Goal: Information Seeking & Learning: Learn about a topic

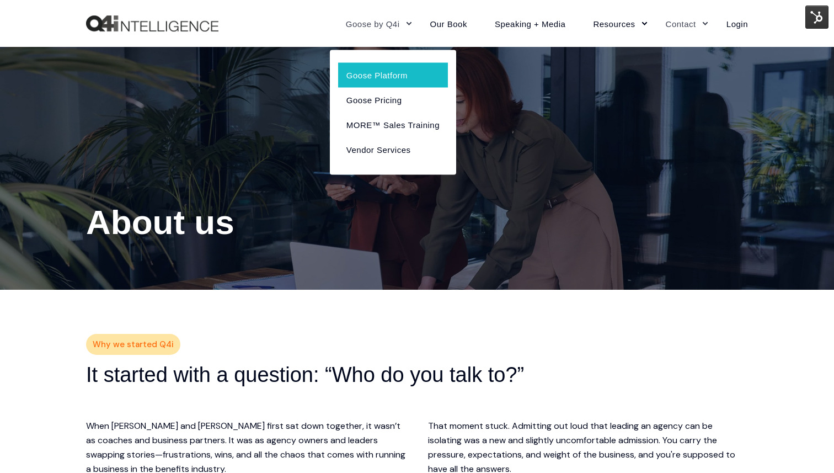
click at [377, 77] on link "Goose Platform" at bounding box center [393, 74] width 110 height 25
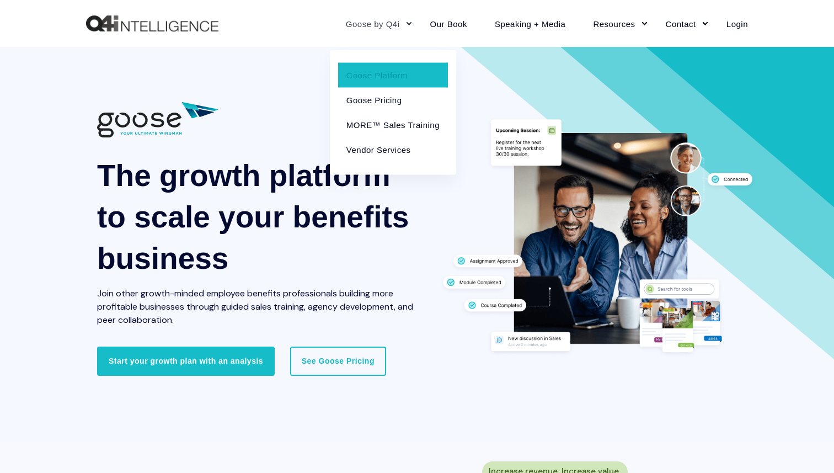
click at [389, 20] on link "Goose by Q4i" at bounding box center [374, 23] width 84 height 48
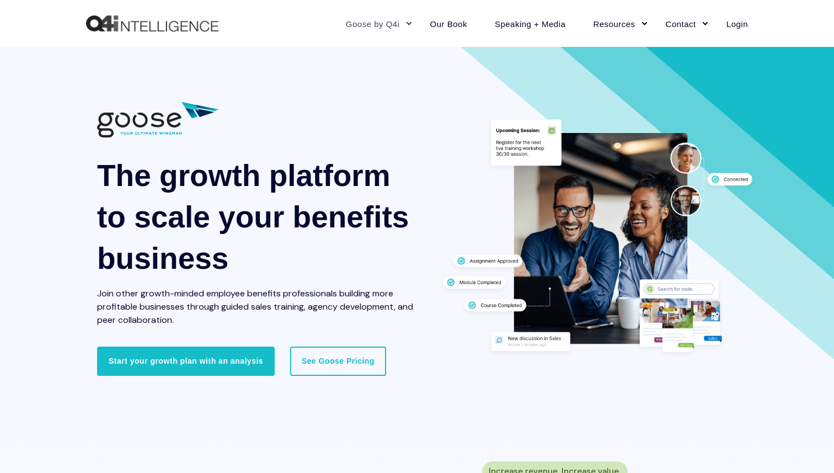
click at [389, 20] on link "Goose by Q4i" at bounding box center [374, 23] width 84 height 48
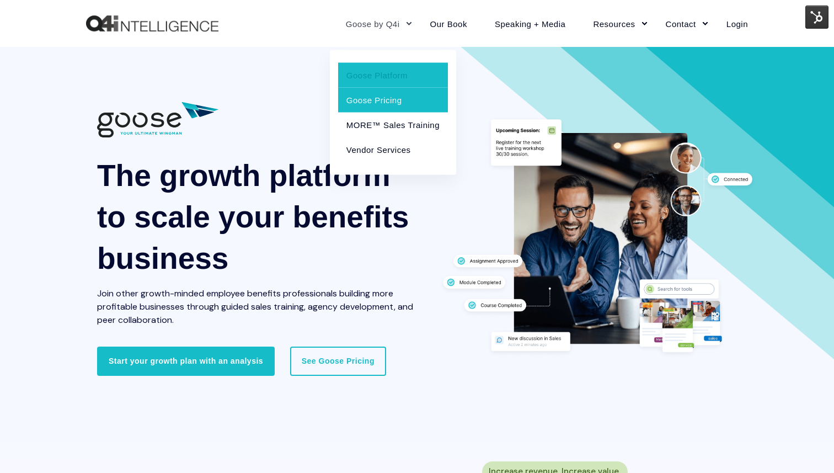
click at [379, 95] on link "Goose Pricing" at bounding box center [393, 99] width 110 height 25
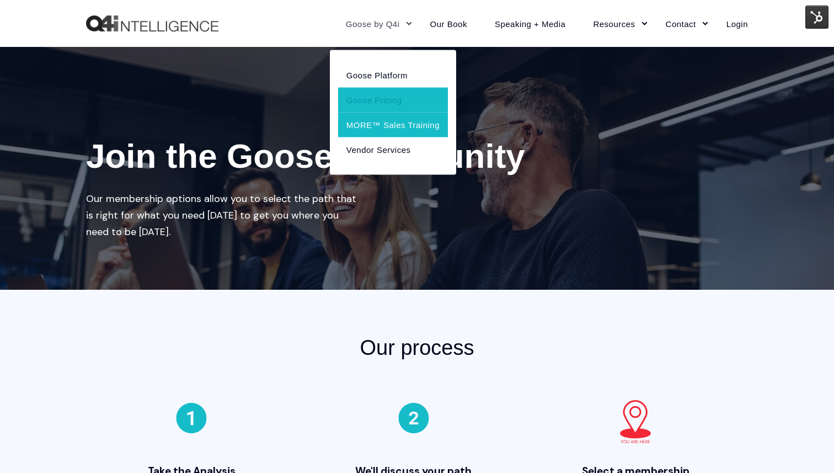
click at [387, 121] on link "MORE™ Sales Training" at bounding box center [393, 124] width 110 height 25
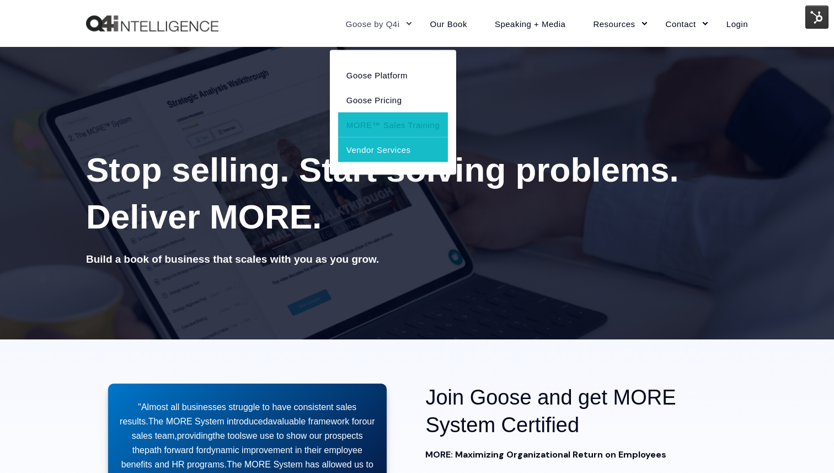
click at [392, 142] on link "Vendor Services" at bounding box center [393, 149] width 110 height 25
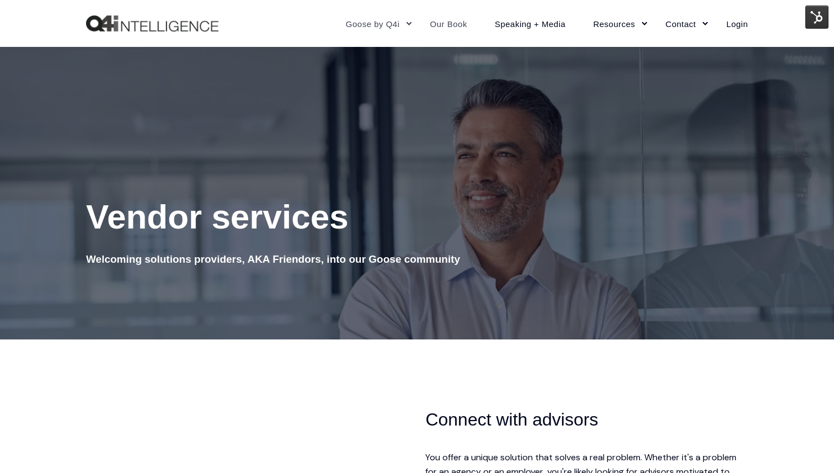
click at [447, 25] on link "Our Book" at bounding box center [448, 23] width 65 height 48
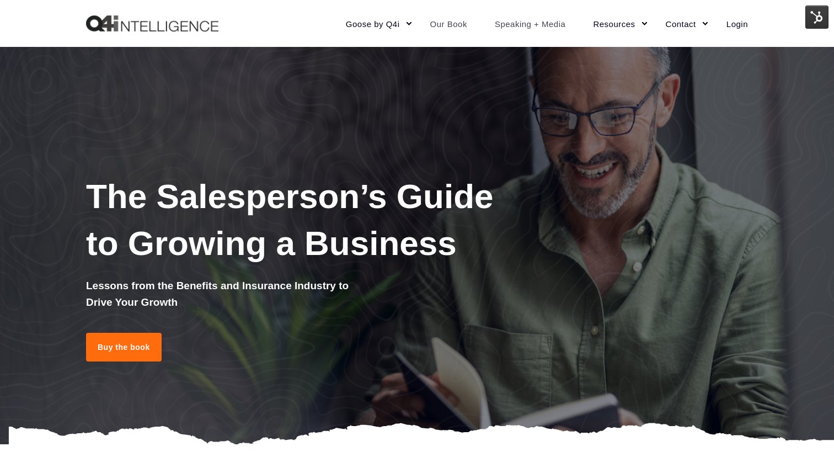
click at [511, 24] on link "Speaking + Media" at bounding box center [530, 23] width 99 height 48
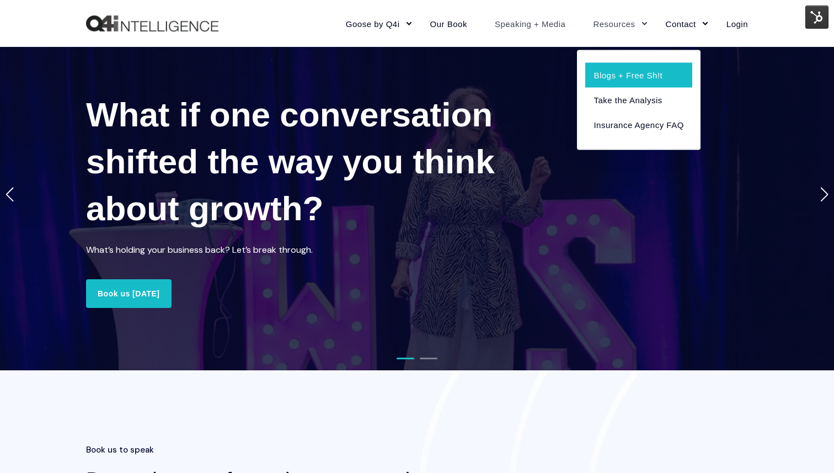
click at [614, 73] on link "Blogs + Free Sh!t" at bounding box center [638, 74] width 106 height 25
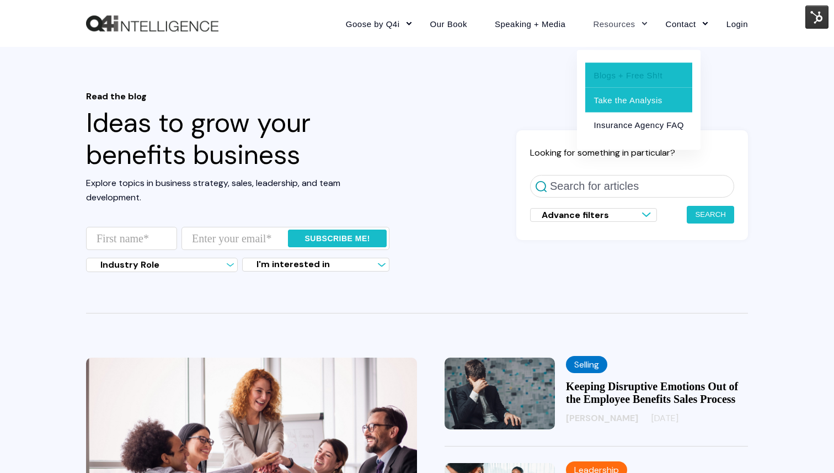
click at [621, 100] on link "Take the Analysis" at bounding box center [638, 99] width 106 height 25
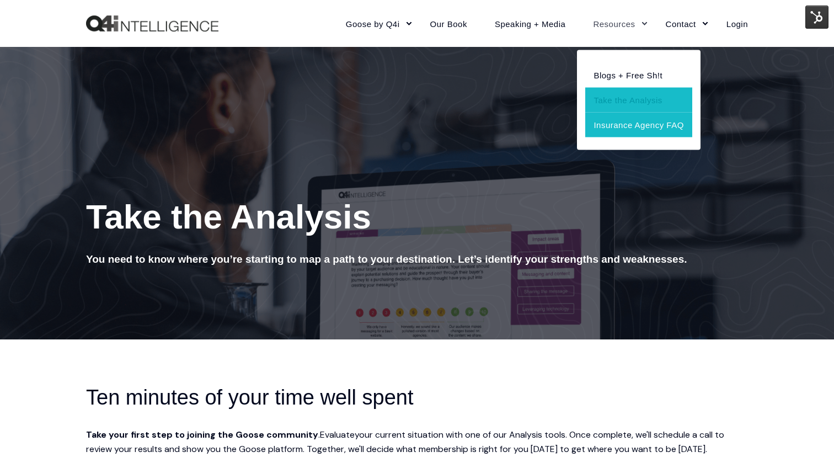
click at [624, 125] on link "Insurance Agency FAQ" at bounding box center [638, 124] width 106 height 25
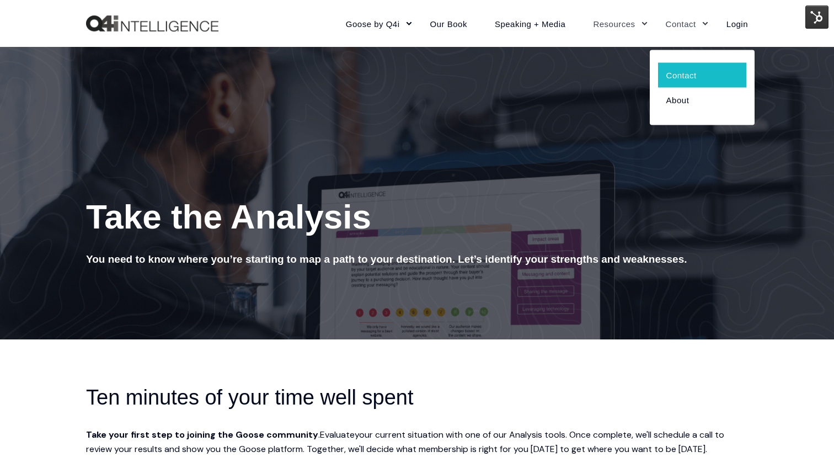
click at [669, 81] on link "Contact" at bounding box center [702, 74] width 88 height 25
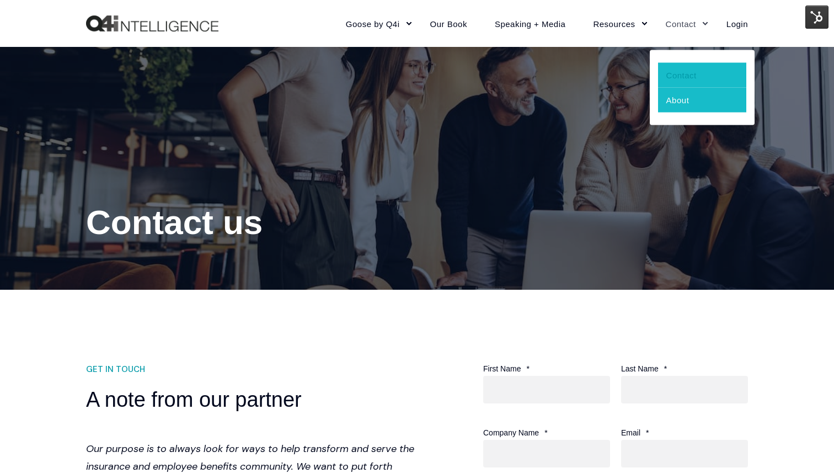
click at [686, 101] on link "About" at bounding box center [702, 99] width 88 height 25
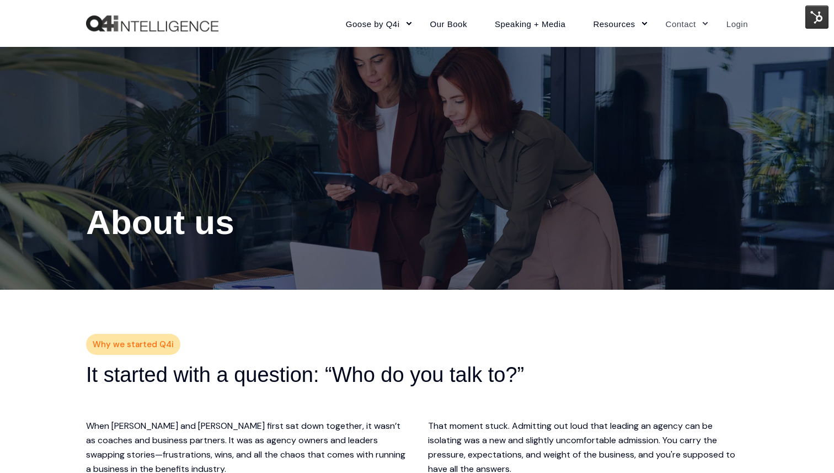
click at [735, 18] on link "Login" at bounding box center [729, 23] width 35 height 48
click at [144, 30] on img "Back to Home" at bounding box center [152, 23] width 132 height 17
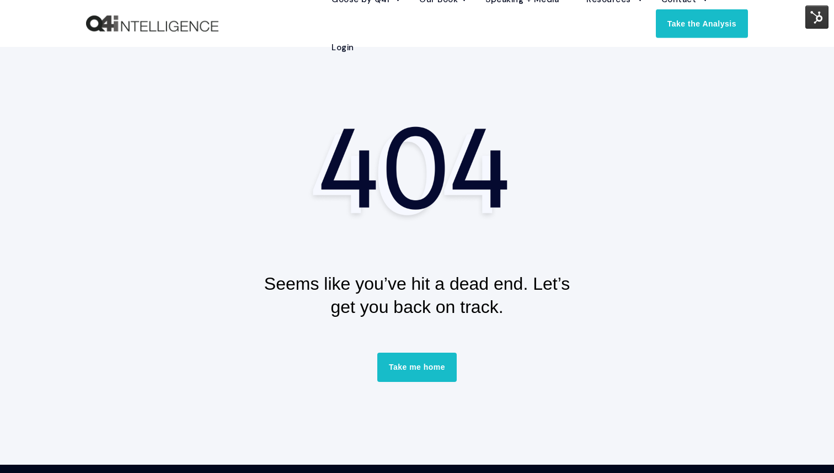
click at [189, 205] on div at bounding box center [417, 170] width 662 height 108
click at [142, 23] on img "Back to Home" at bounding box center [152, 23] width 132 height 17
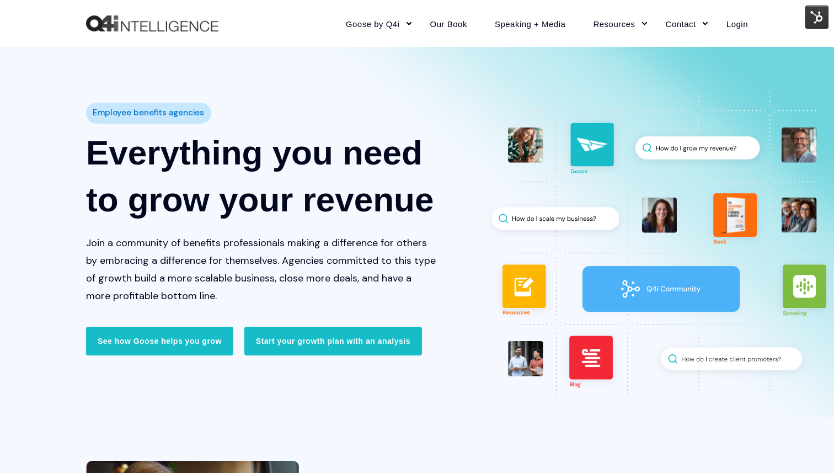
click at [137, 29] on img "Back to Home" at bounding box center [152, 23] width 132 height 17
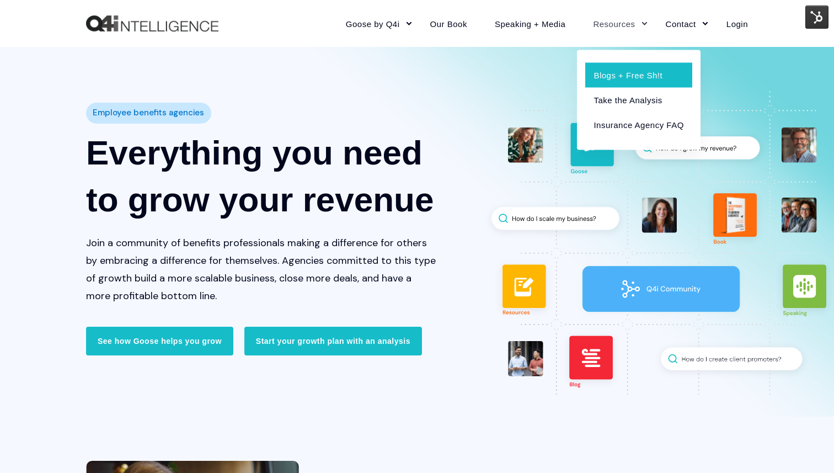
click at [616, 77] on link "Blogs + Free Sh!t" at bounding box center [638, 74] width 106 height 25
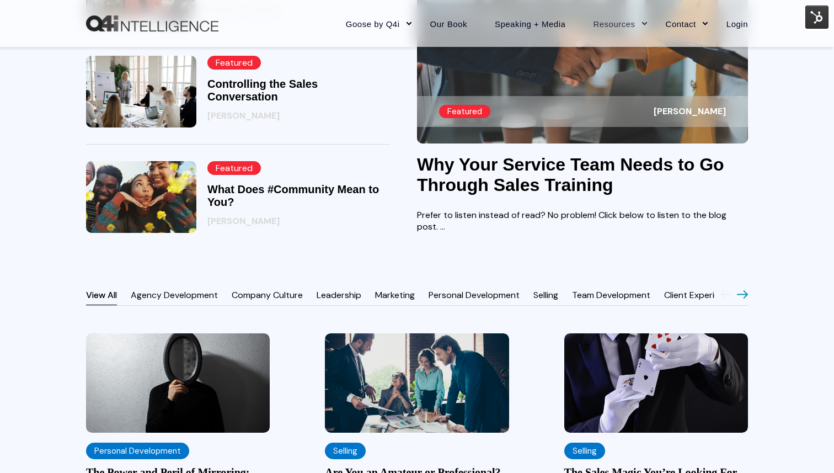
scroll to position [781, 0]
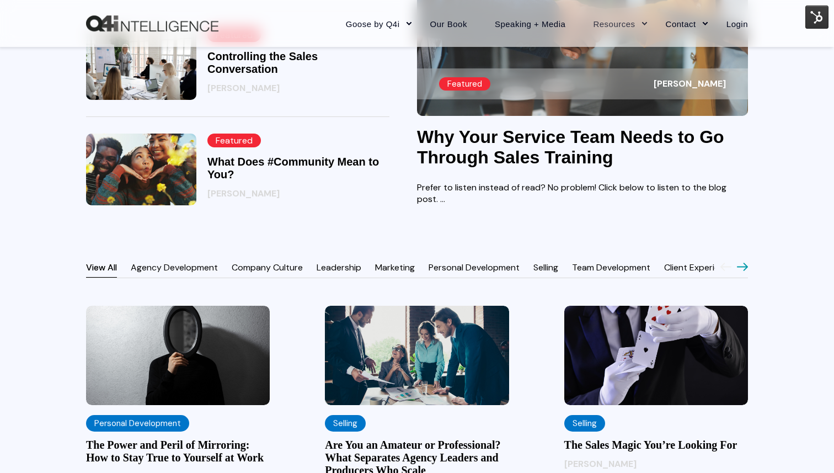
click at [22, 239] on main "Team Development Q4intelligence 09/11/25 How to Improve Employee Engagement Wit…" at bounding box center [417, 226] width 834 height 1298
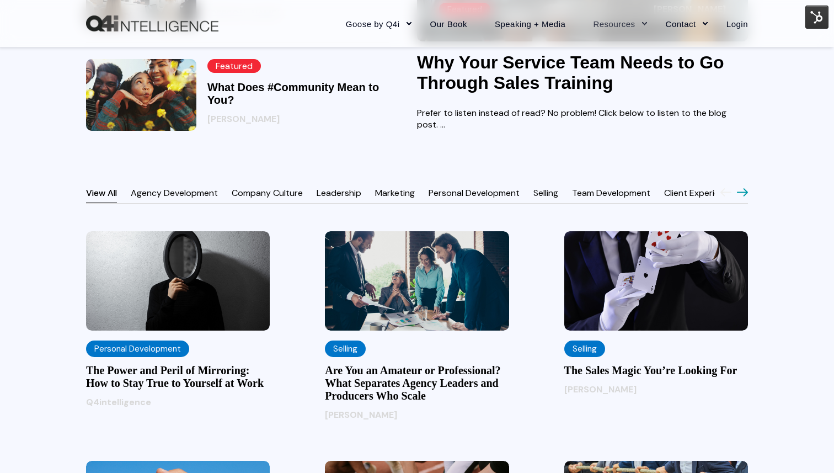
scroll to position [869, 0]
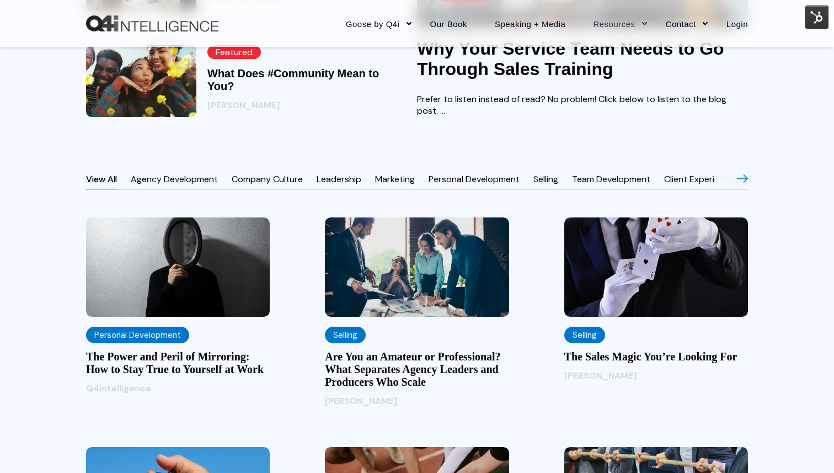
click at [142, 376] on h3 "The Power and Peril of Mirroring: How to Stay True to Yourself at Work" at bounding box center [178, 362] width 184 height 25
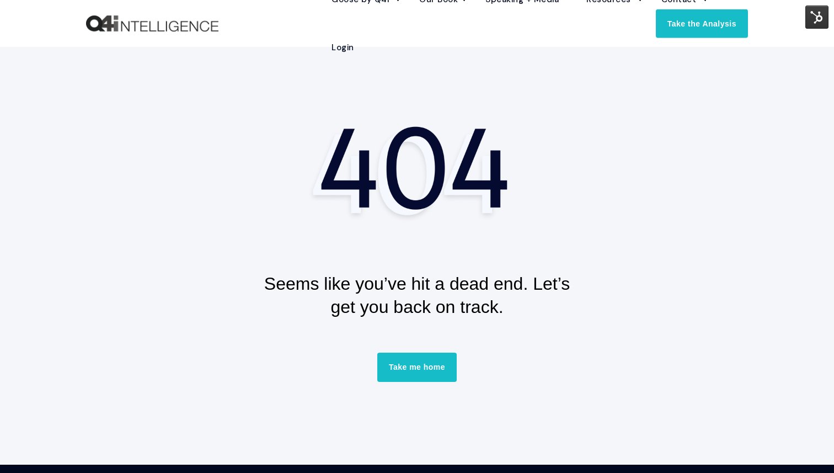
click at [82, 274] on section "Seems like you’ve hit a dead end. Let’s get you back on track. Take me home" at bounding box center [417, 255] width 834 height 417
click at [203, 136] on div at bounding box center [417, 170] width 662 height 108
click at [191, 143] on div at bounding box center [417, 170] width 662 height 108
click at [421, 371] on link "Take me home" at bounding box center [416, 366] width 79 height 29
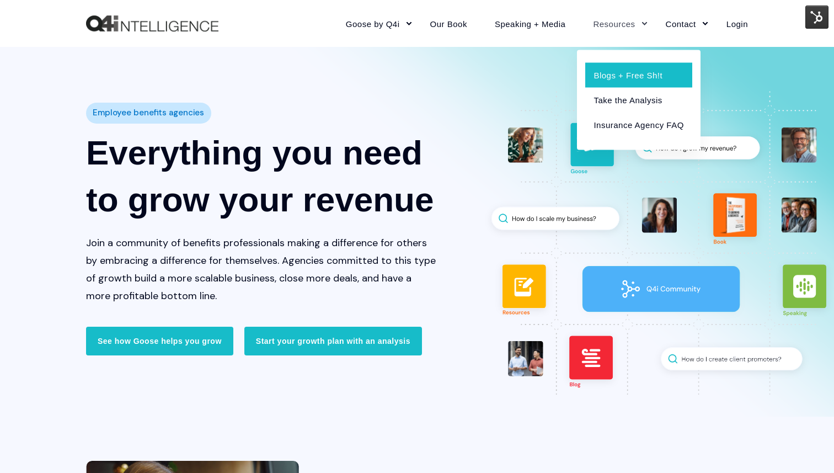
click at [609, 71] on link "Blogs + Free Sh!t" at bounding box center [638, 74] width 106 height 25
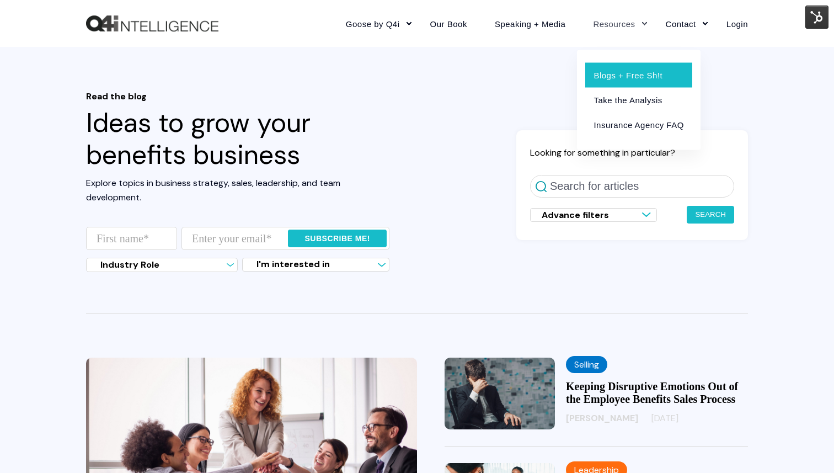
click at [632, 75] on link "Blogs + Free Sh!t" at bounding box center [638, 74] width 106 height 25
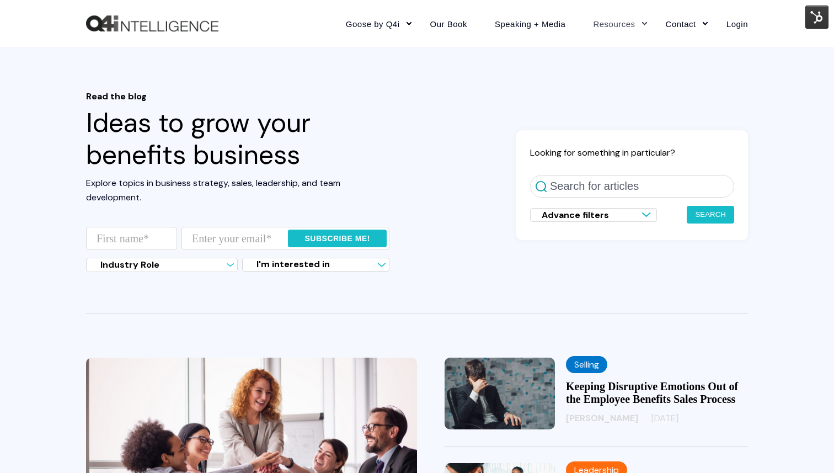
click at [123, 25] on img "Back to Home" at bounding box center [152, 23] width 132 height 17
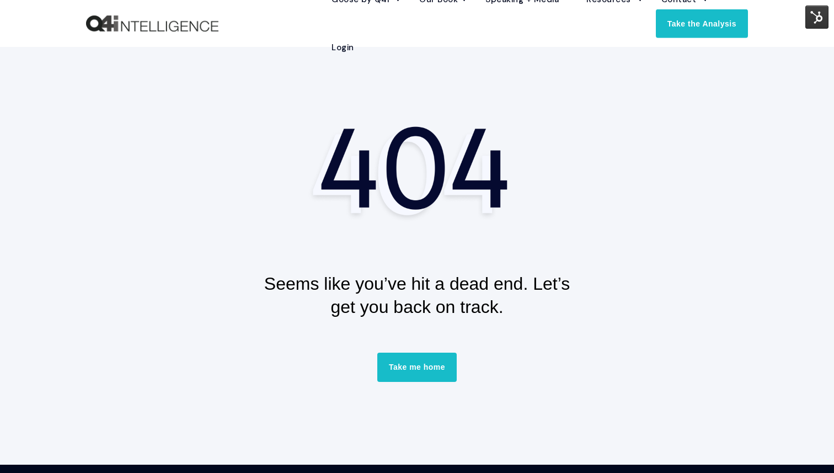
click at [159, 23] on img "Back to Home" at bounding box center [152, 23] width 132 height 17
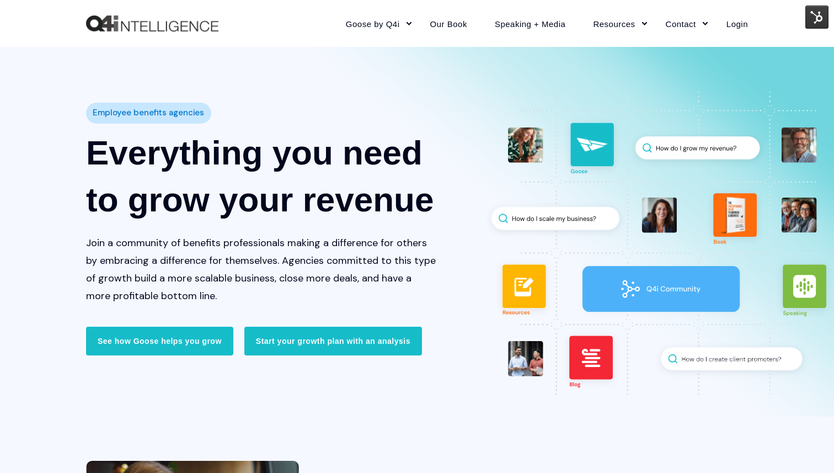
click at [167, 31] on img "Back to Home" at bounding box center [152, 23] width 132 height 17
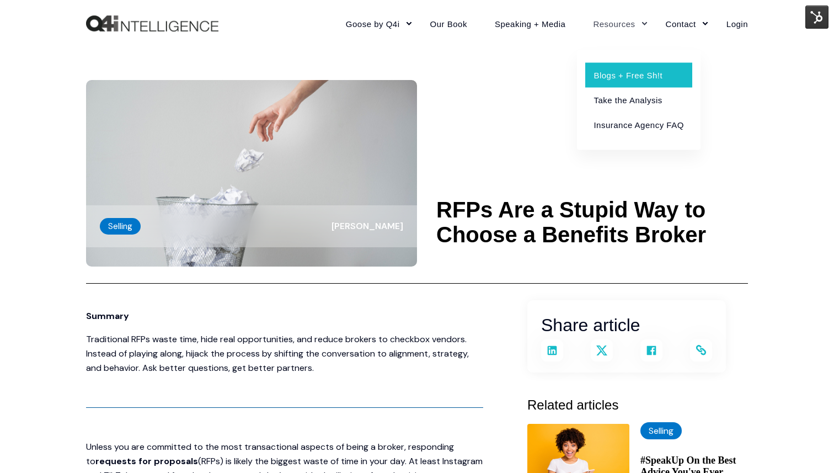
click at [626, 74] on link "Blogs + Free Sh!t" at bounding box center [638, 74] width 106 height 25
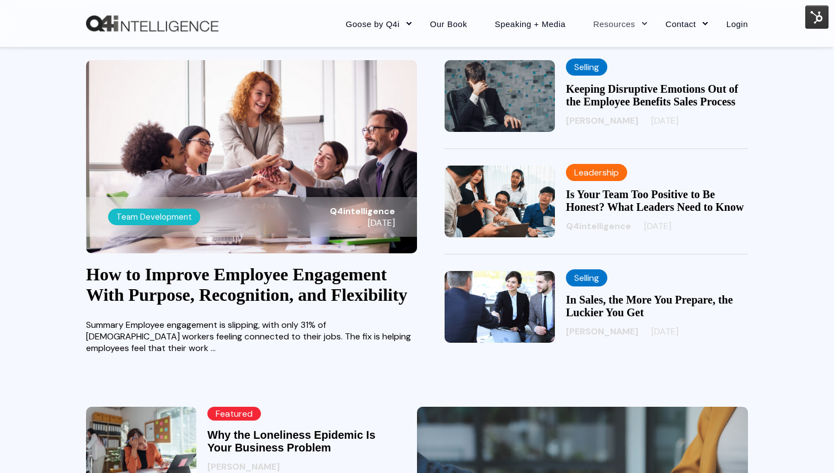
scroll to position [291, 0]
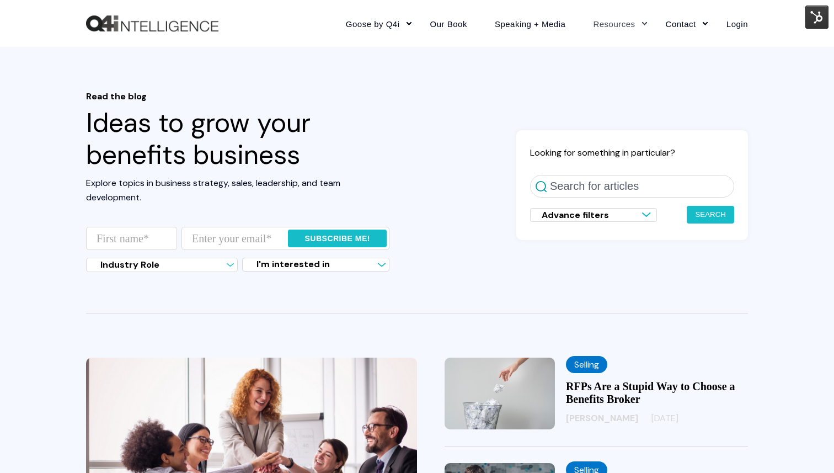
click at [174, 25] on img "Back to Home" at bounding box center [152, 23] width 132 height 17
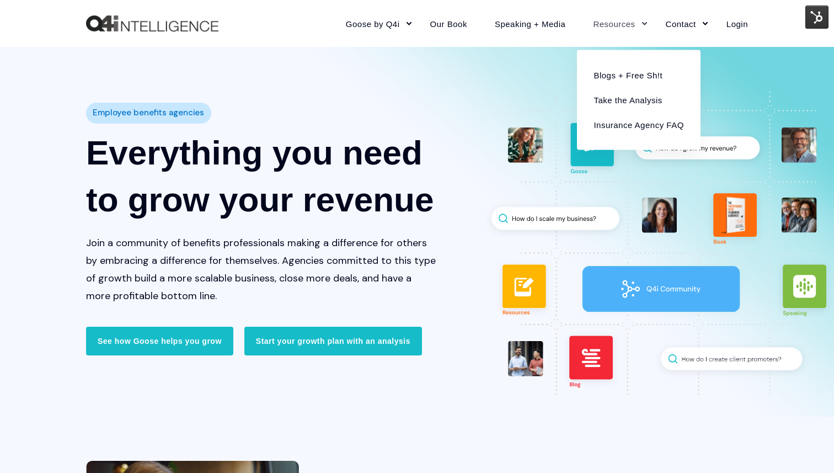
click at [614, 19] on link "Resources" at bounding box center [615, 23] width 72 height 48
click at [612, 73] on link "Blogs + Free Sh!t" at bounding box center [638, 74] width 106 height 25
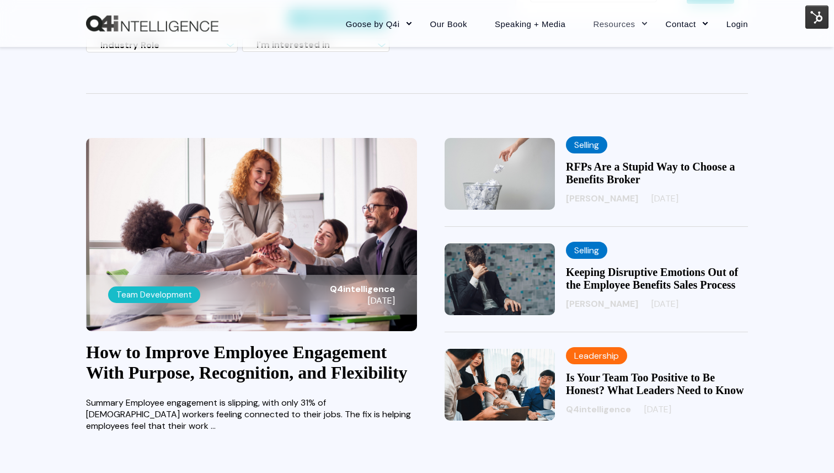
scroll to position [243, 0]
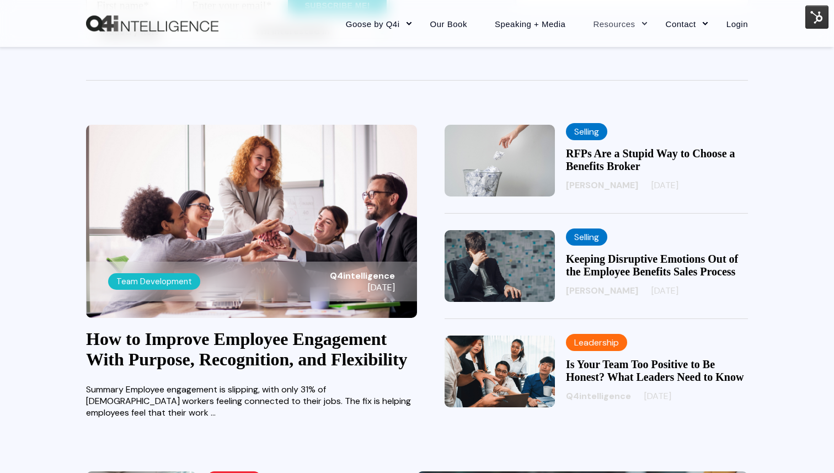
scroll to position [230, 0]
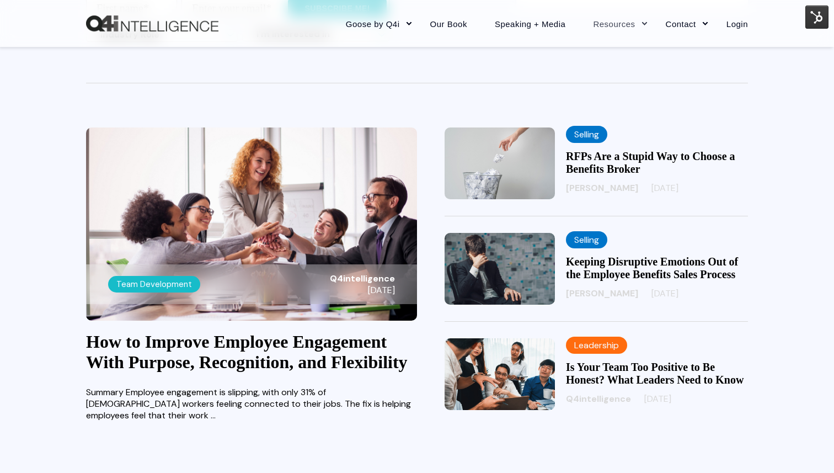
click at [653, 188] on span "09/15/25" at bounding box center [664, 188] width 27 height 12
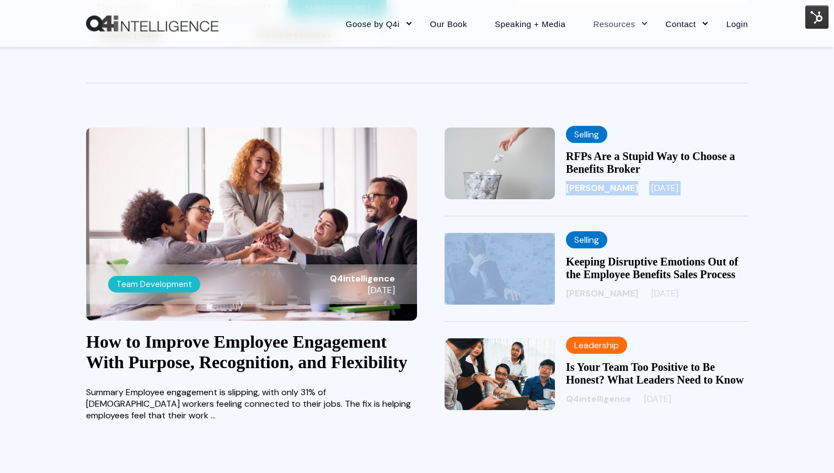
click at [653, 188] on span "09/15/25" at bounding box center [664, 188] width 27 height 12
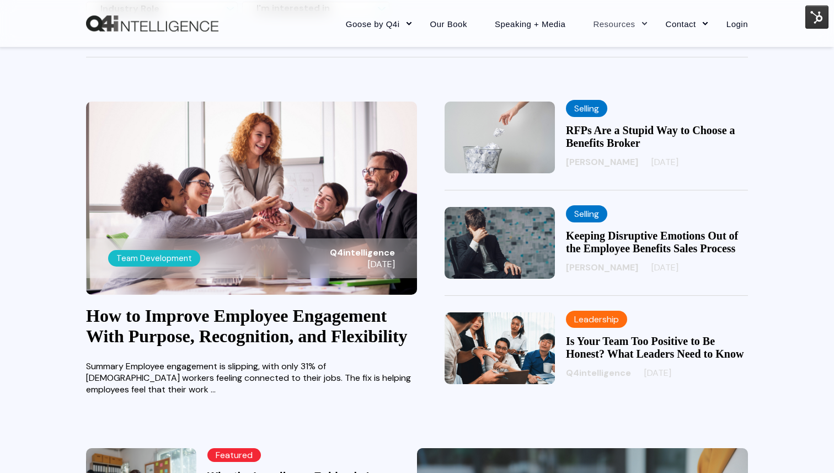
scroll to position [236, 0]
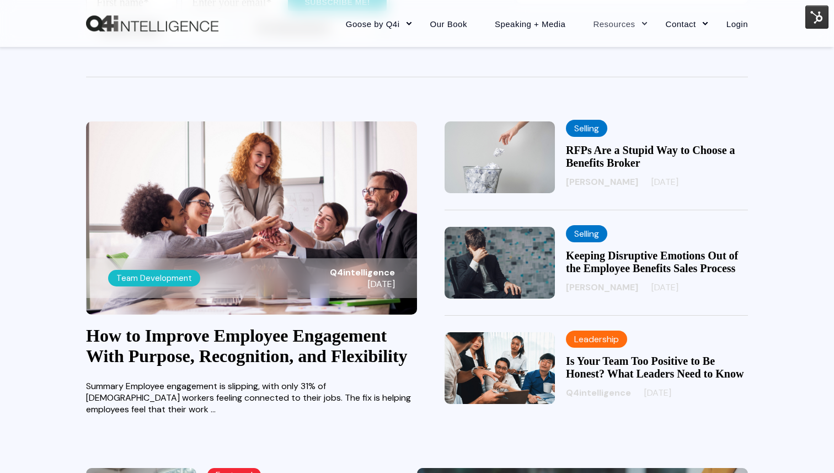
drag, startPoint x: 633, startPoint y: 184, endPoint x: 676, endPoint y: 184, distance: 43.0
click at [676, 184] on div "Kevin Trokey 09/15/25" at bounding box center [657, 182] width 182 height 14
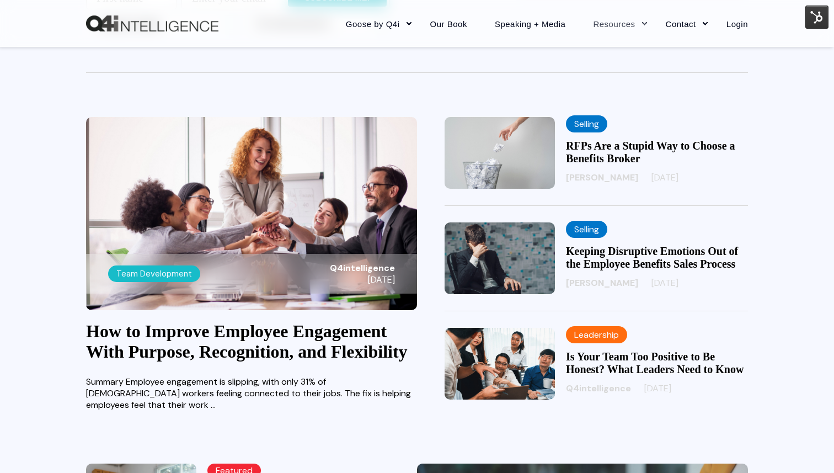
scroll to position [259, 0]
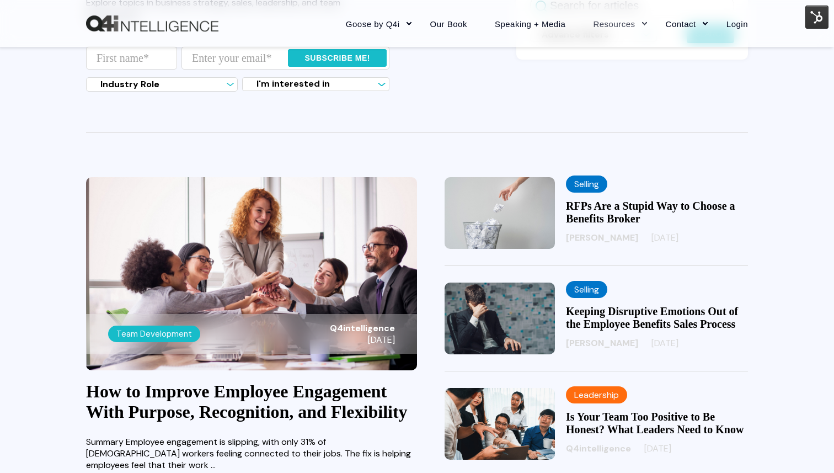
scroll to position [181, 0]
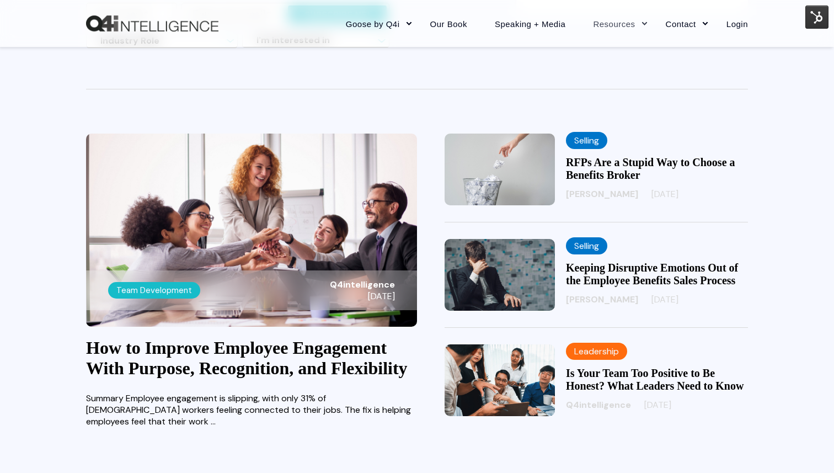
scroll to position [226, 0]
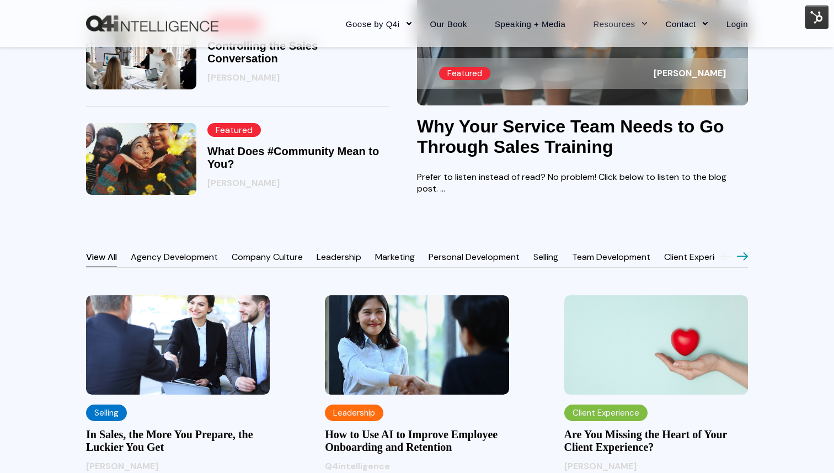
scroll to position [794, 0]
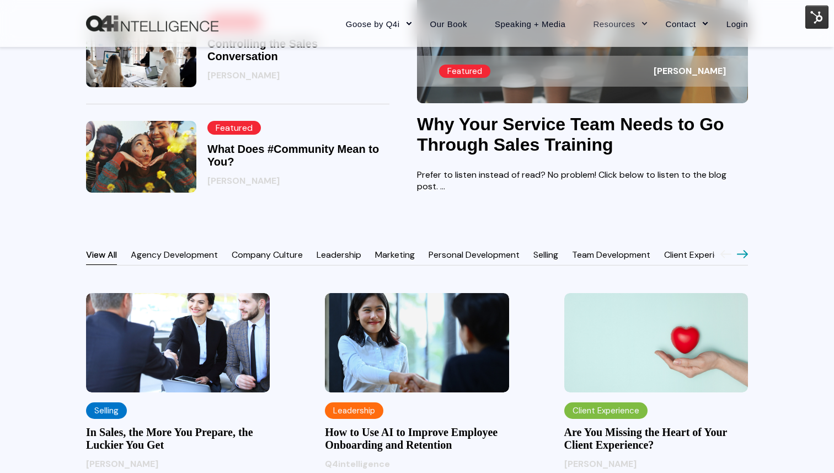
click at [160, 260] on link "Agency Development" at bounding box center [174, 255] width 87 height 12
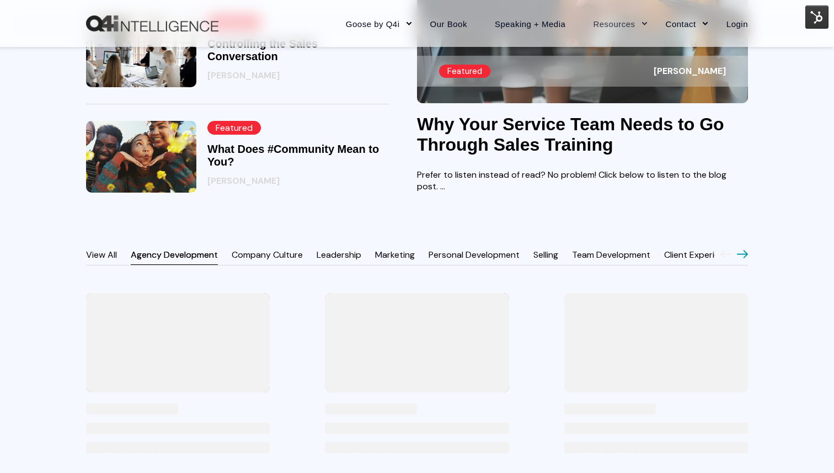
click at [94, 260] on link "View All" at bounding box center [101, 255] width 31 height 12
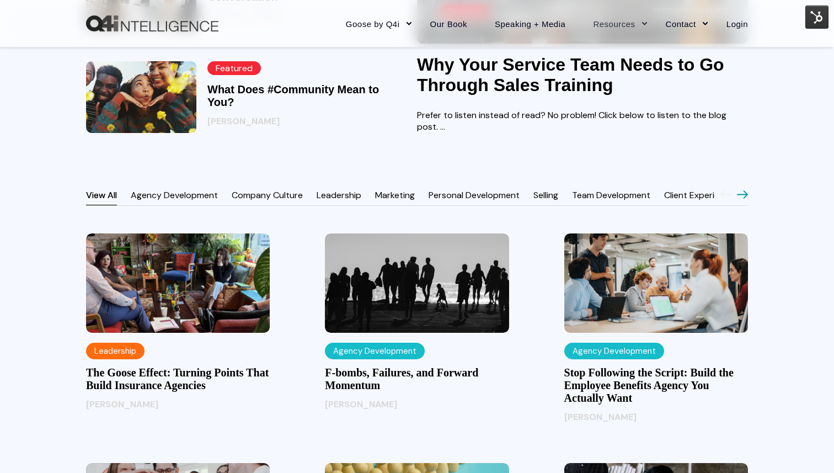
scroll to position [855, 0]
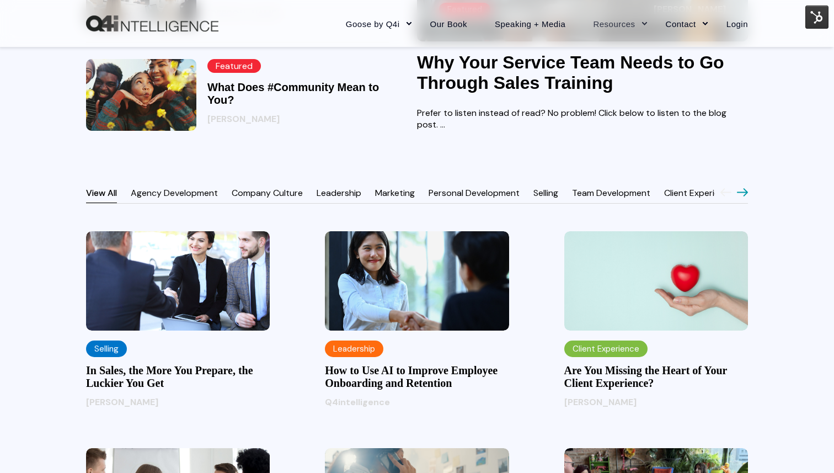
click at [183, 199] on link "Agency Development" at bounding box center [174, 193] width 87 height 12
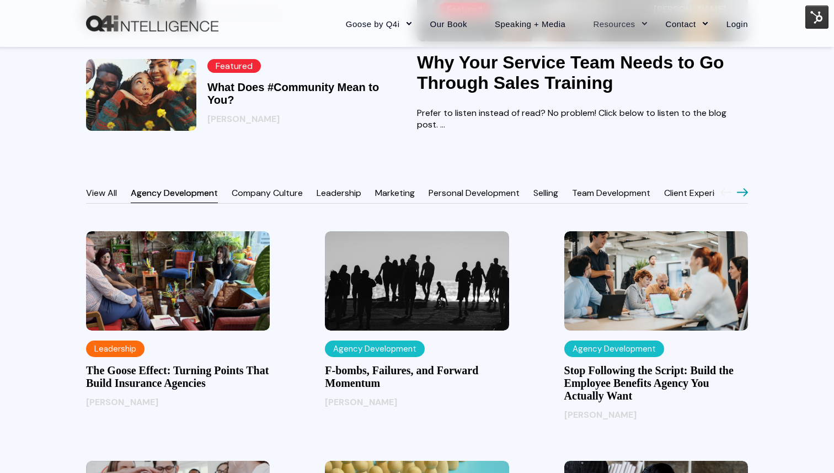
click at [266, 199] on link "Company Culture" at bounding box center [267, 193] width 71 height 12
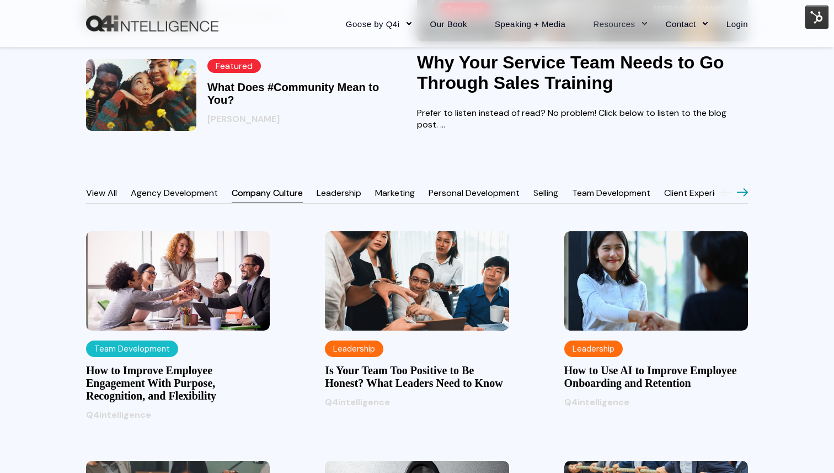
click at [100, 199] on link "View All" at bounding box center [101, 193] width 31 height 12
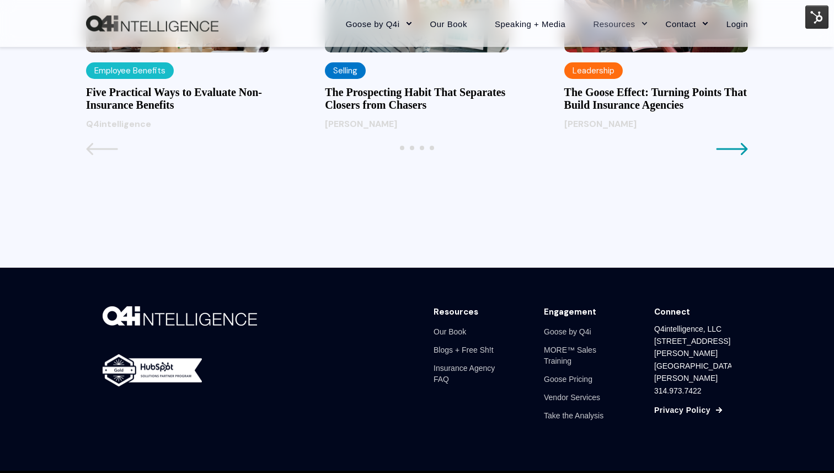
scroll to position [1354, 0]
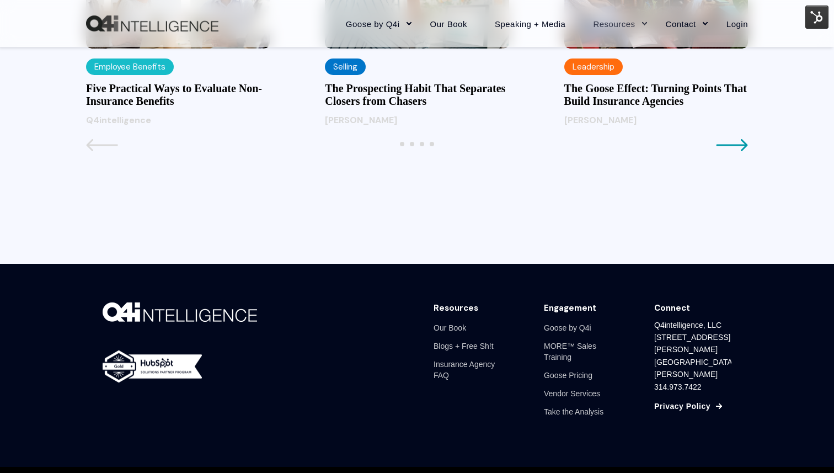
click at [738, 152] on icon "Next page" at bounding box center [732, 144] width 32 height 13
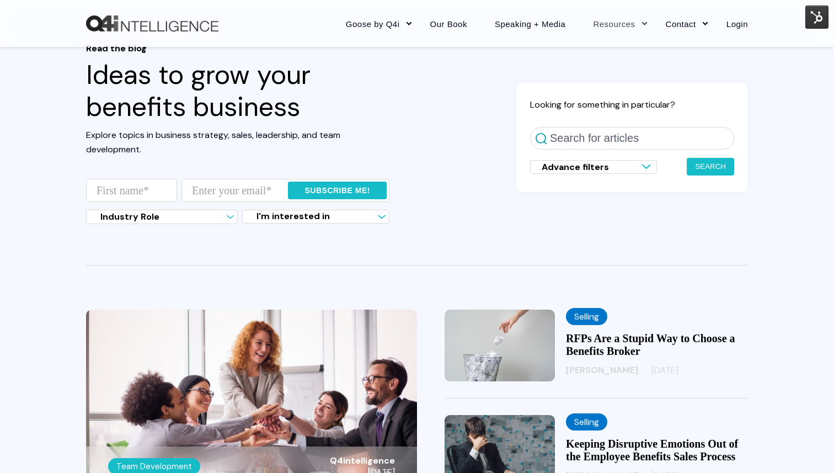
scroll to position [0, 0]
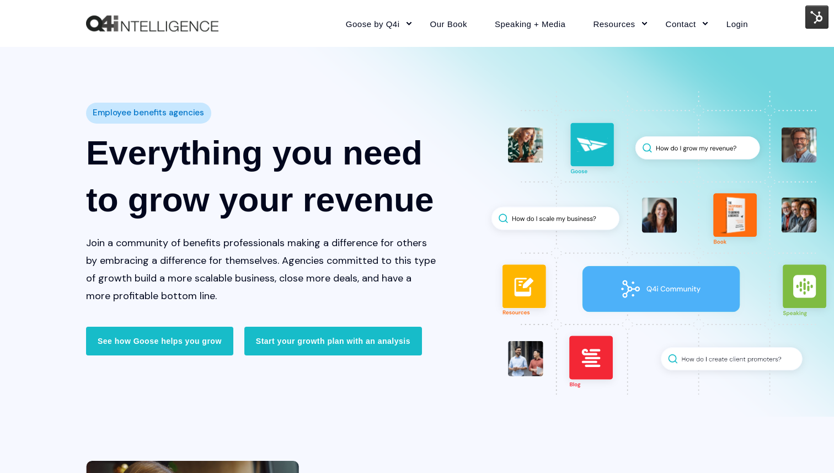
click at [818, 16] on img at bounding box center [816, 17] width 23 height 23
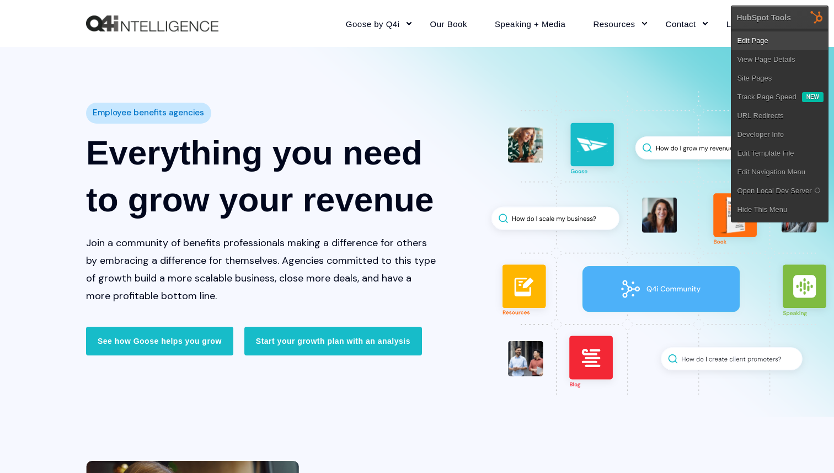
click at [747, 38] on link "Edit Page" at bounding box center [779, 40] width 96 height 19
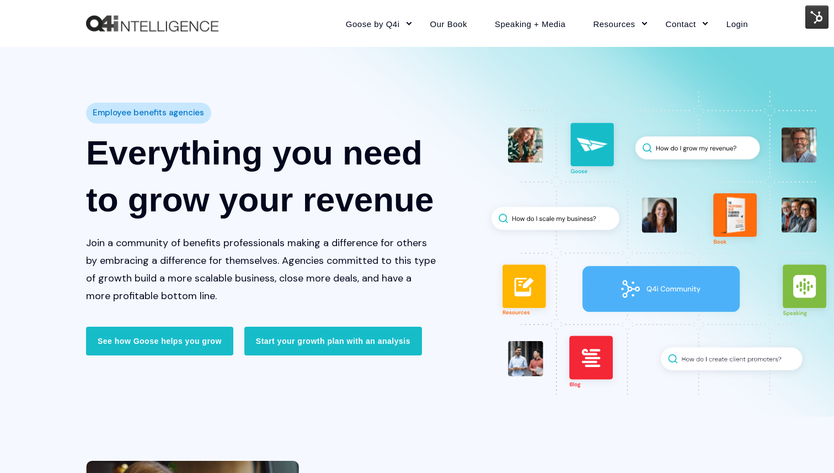
click at [41, 23] on div "Goose by Q4i Goose Platform Goose Pricing MORE™ Sales Training Vendor Services …" at bounding box center [417, 23] width 834 height 47
click at [333, 69] on div at bounding box center [417, 231] width 834 height 369
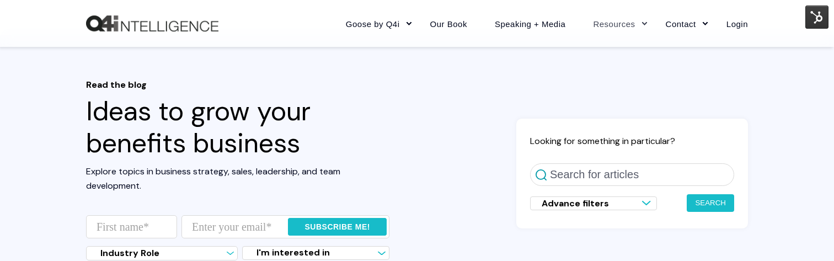
scroll to position [9, 0]
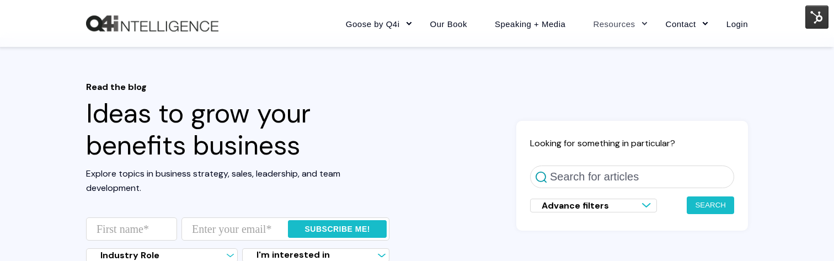
click at [35, 181] on header "Read the blog Ideas to grow your benefits business Explore topics in business s…" at bounding box center [417, 192] width 834 height 310
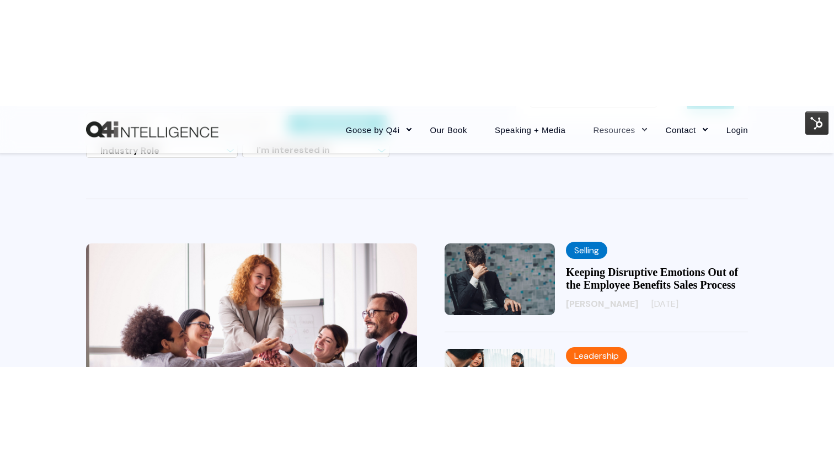
scroll to position [238, 0]
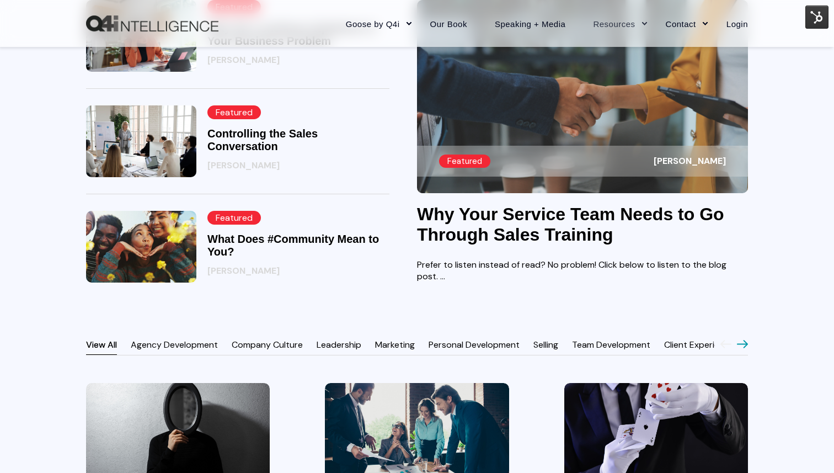
scroll to position [702, 0]
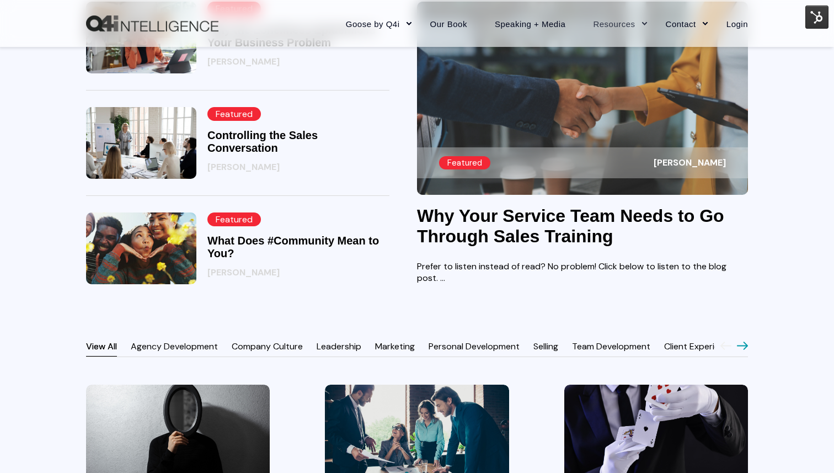
click at [161, 258] on img at bounding box center [141, 248] width 110 height 72
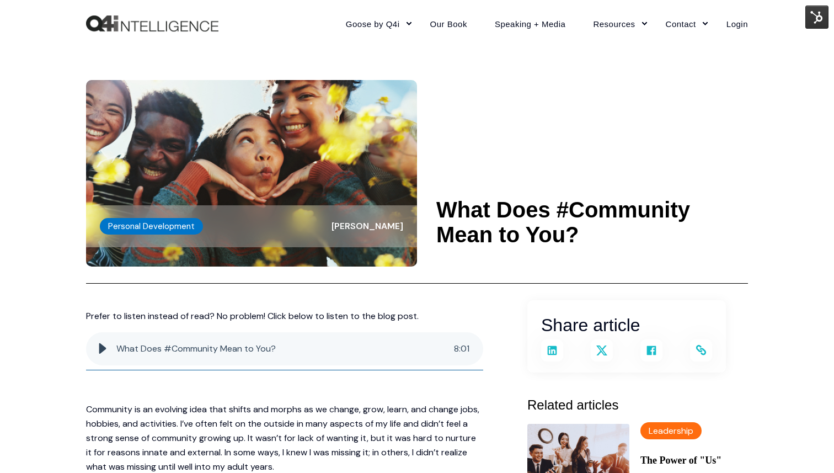
click at [520, 80] on header "Personal Development Wendy Keneipp What Does #Community Mean to You?" at bounding box center [417, 165] width 662 height 237
click at [484, 120] on header "Personal Development Wendy Keneipp What Does #Community Mean to You?" at bounding box center [417, 165] width 662 height 237
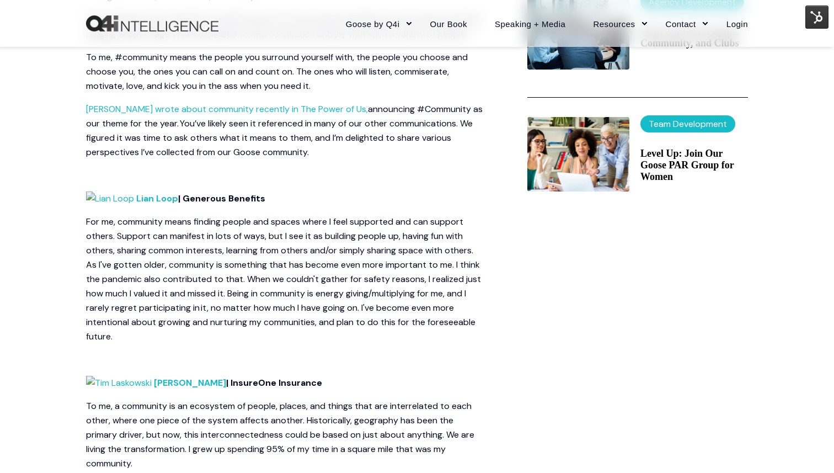
scroll to position [545, 0]
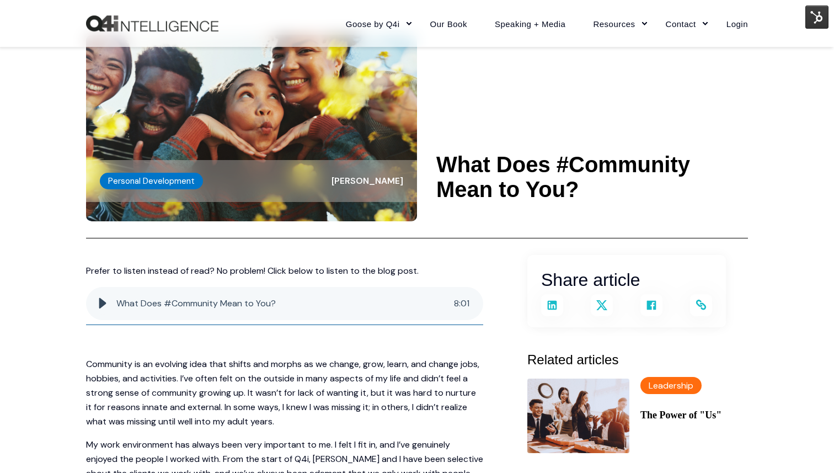
scroll to position [46, 0]
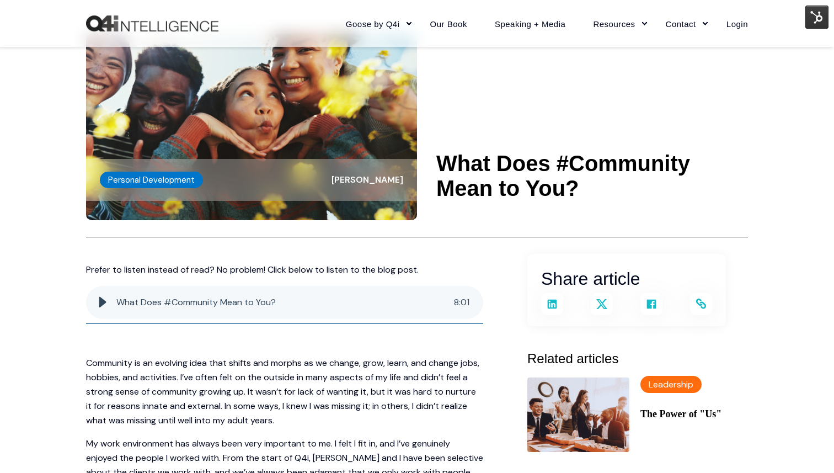
click at [490, 163] on \a-------- "What Does #Community Mean to You?" at bounding box center [592, 176] width 312 height 50
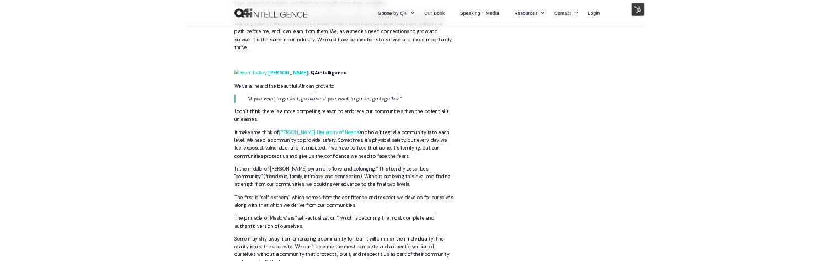
scroll to position [1397, 0]
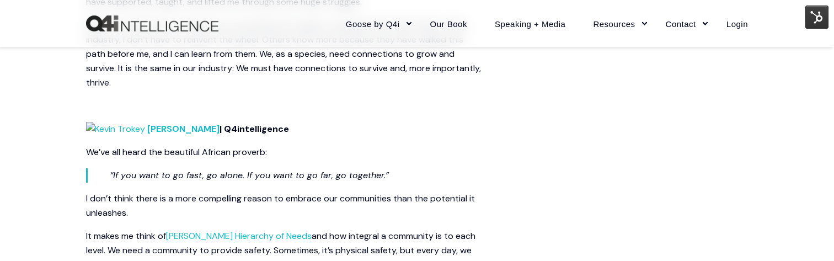
click at [331, 123] on p "Kevin Trokey | Q4intelligence" at bounding box center [284, 129] width 397 height 14
click at [364, 141] on span "Prefer to listen instead of read? No problem! Click below to listen to the blog…" at bounding box center [284, 16] width 397 height 2210
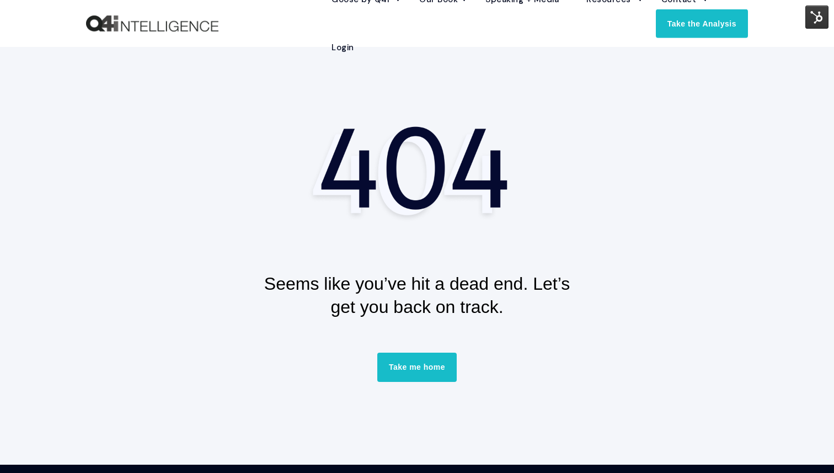
click at [131, 206] on div at bounding box center [417, 170] width 662 height 108
click at [219, 140] on div at bounding box center [417, 170] width 662 height 108
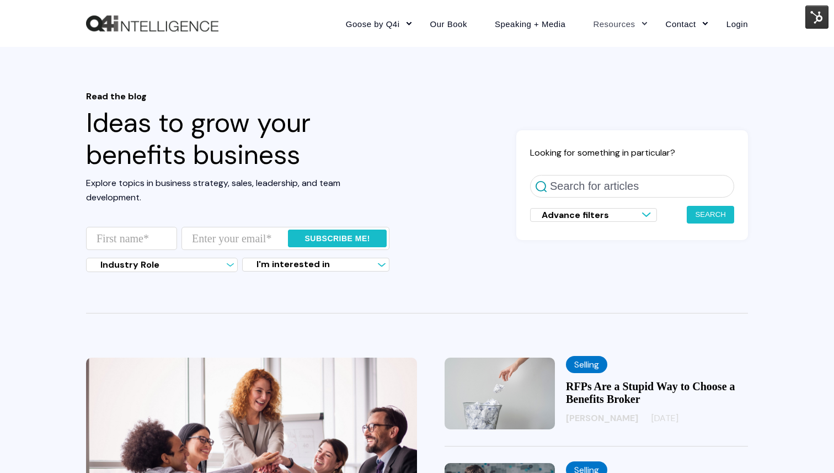
click at [390, 109] on div "Read the blog Ideas to grow your benefits business Explore topics in business s…" at bounding box center [417, 185] width 662 height 189
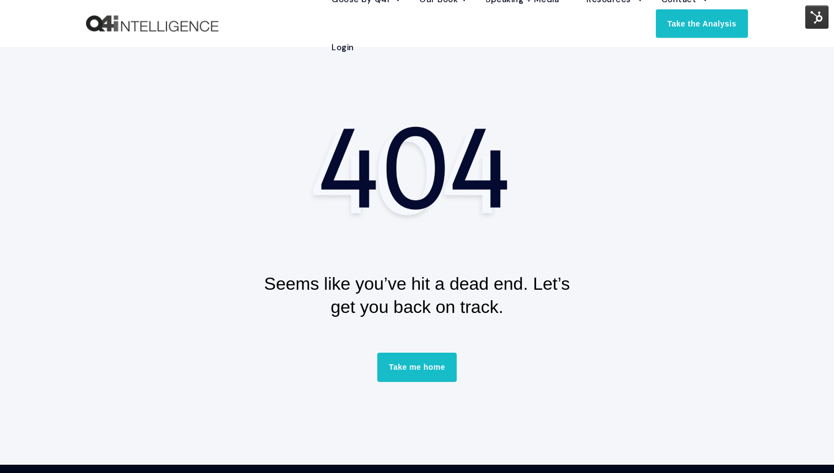
click at [193, 191] on div at bounding box center [417, 170] width 662 height 108
click at [94, 60] on section "Seems like you’ve hit a dead end. Let’s get you back on track. Take me home" at bounding box center [417, 255] width 834 height 417
click at [254, 158] on div at bounding box center [417, 170] width 662 height 108
click at [219, 178] on div at bounding box center [417, 170] width 662 height 108
click at [176, 188] on div at bounding box center [417, 170] width 662 height 108
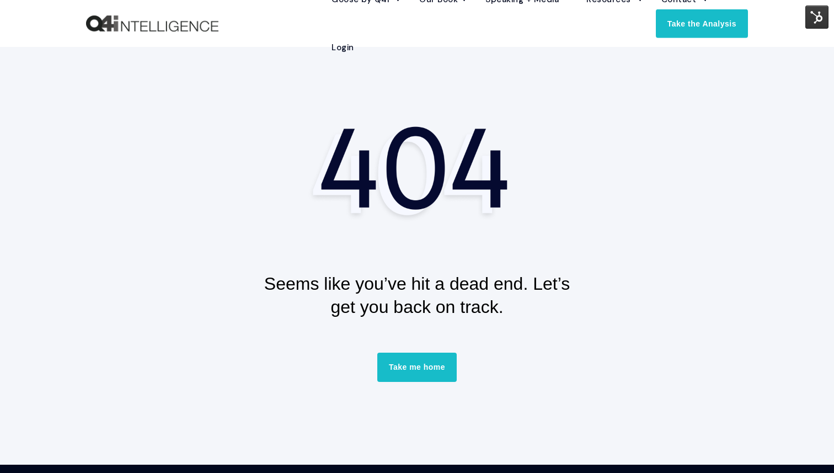
click at [228, 117] on div at bounding box center [417, 170] width 662 height 108
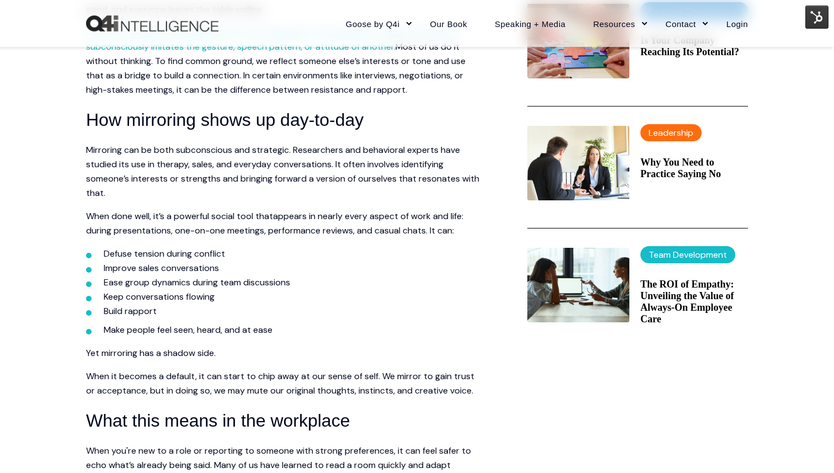
scroll to position [592, 0]
